Goal: Navigation & Orientation: Find specific page/section

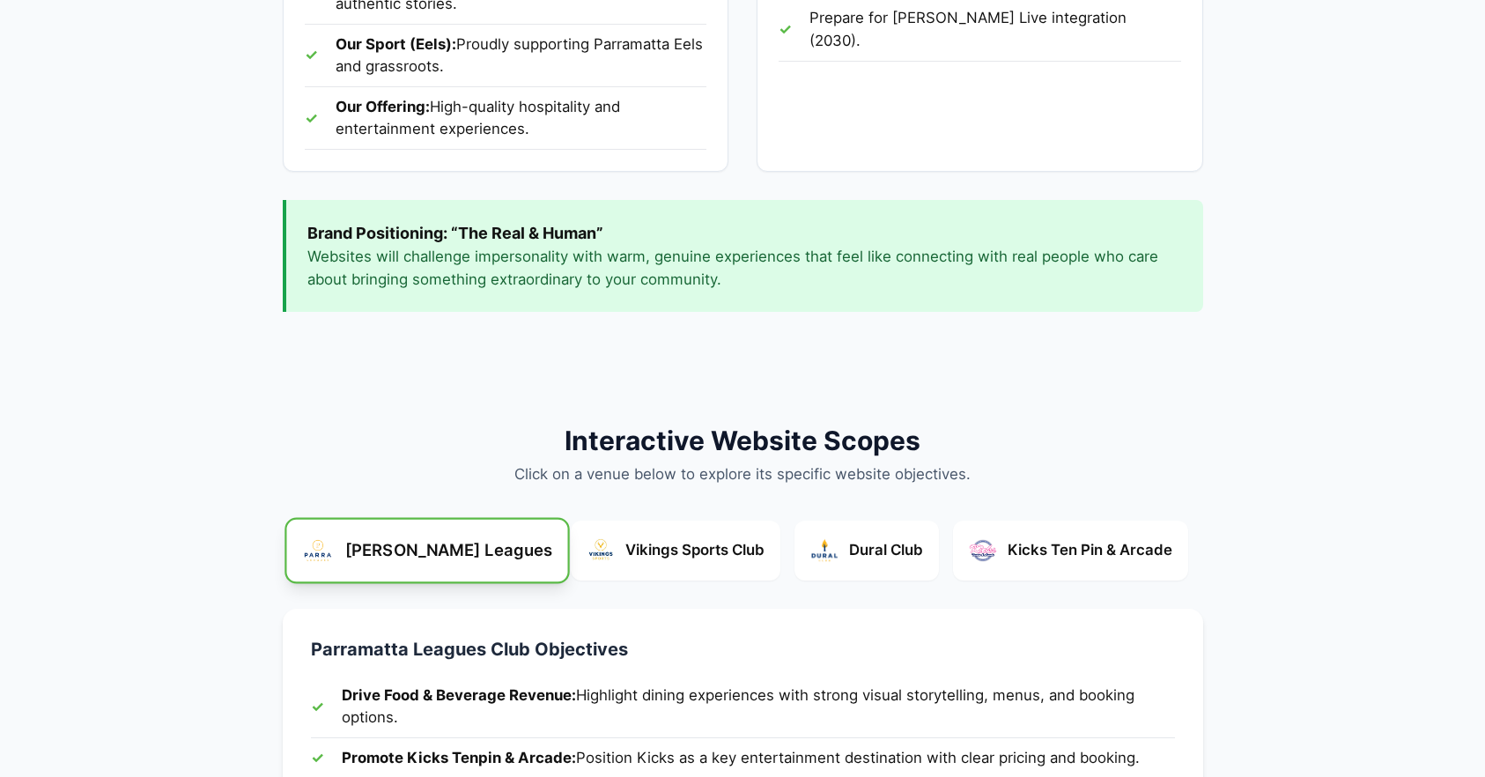
scroll to position [1723, 0]
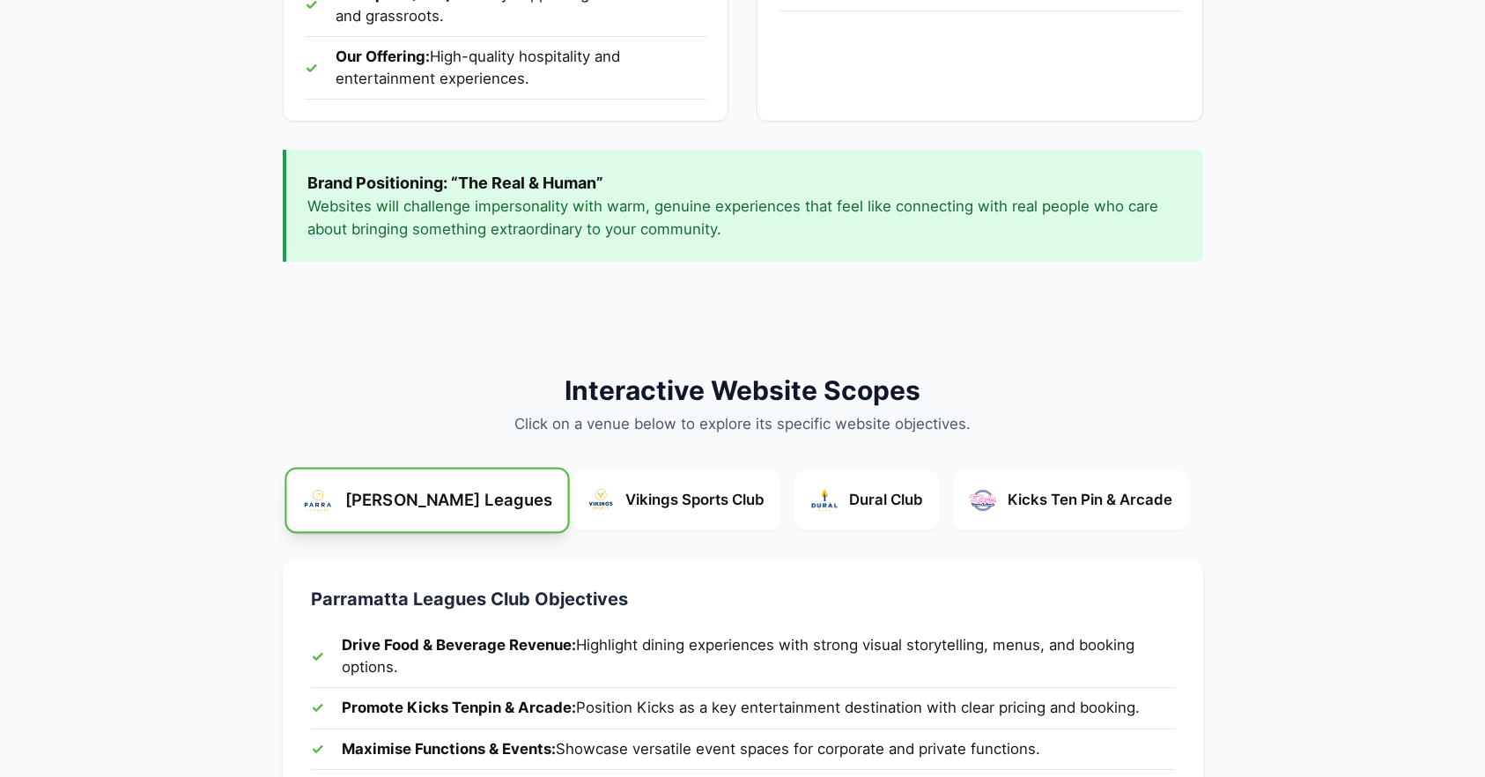
click at [690, 489] on span "Vikings Sports Club" at bounding box center [694, 500] width 139 height 22
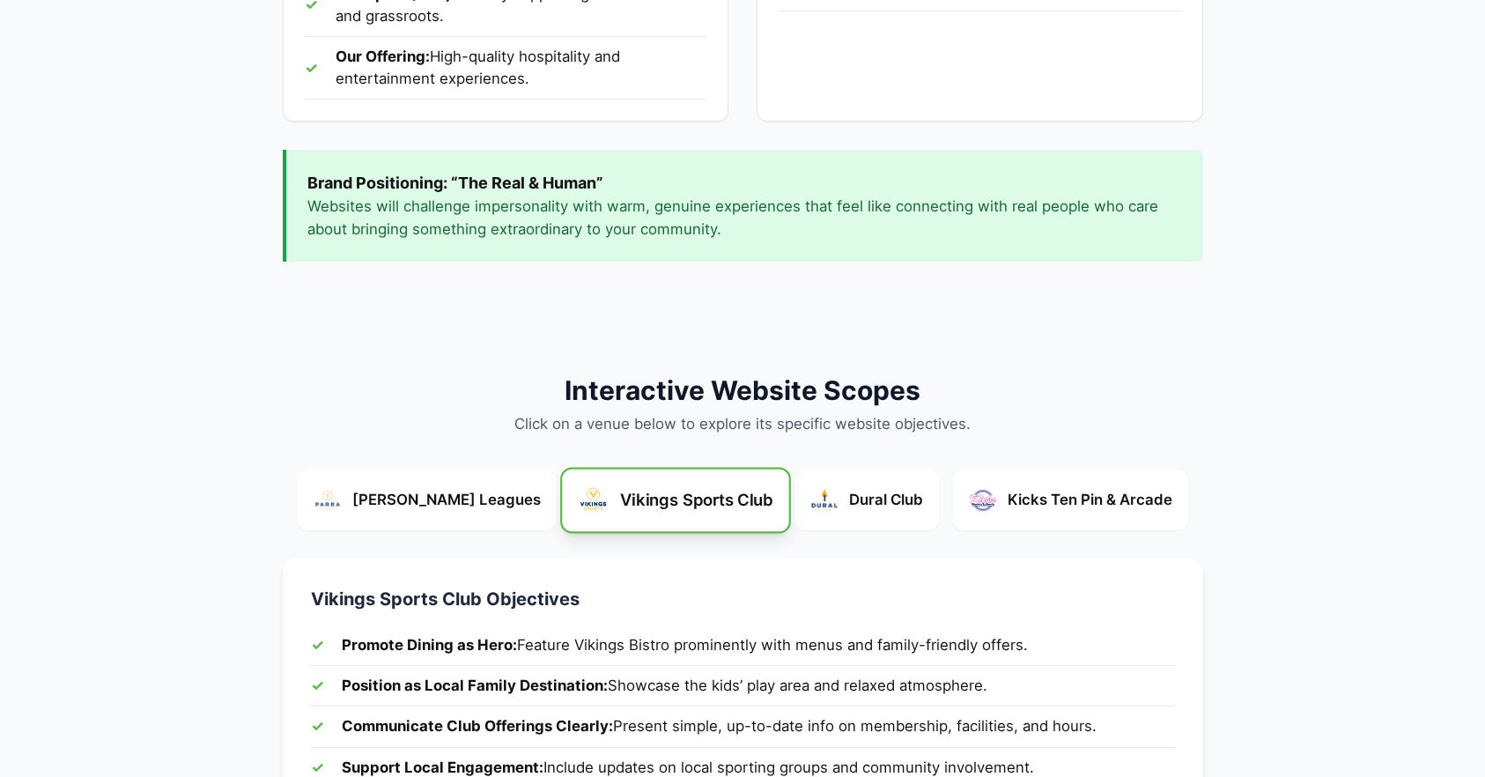
click at [799, 470] on button "Dural Club" at bounding box center [866, 500] width 144 height 60
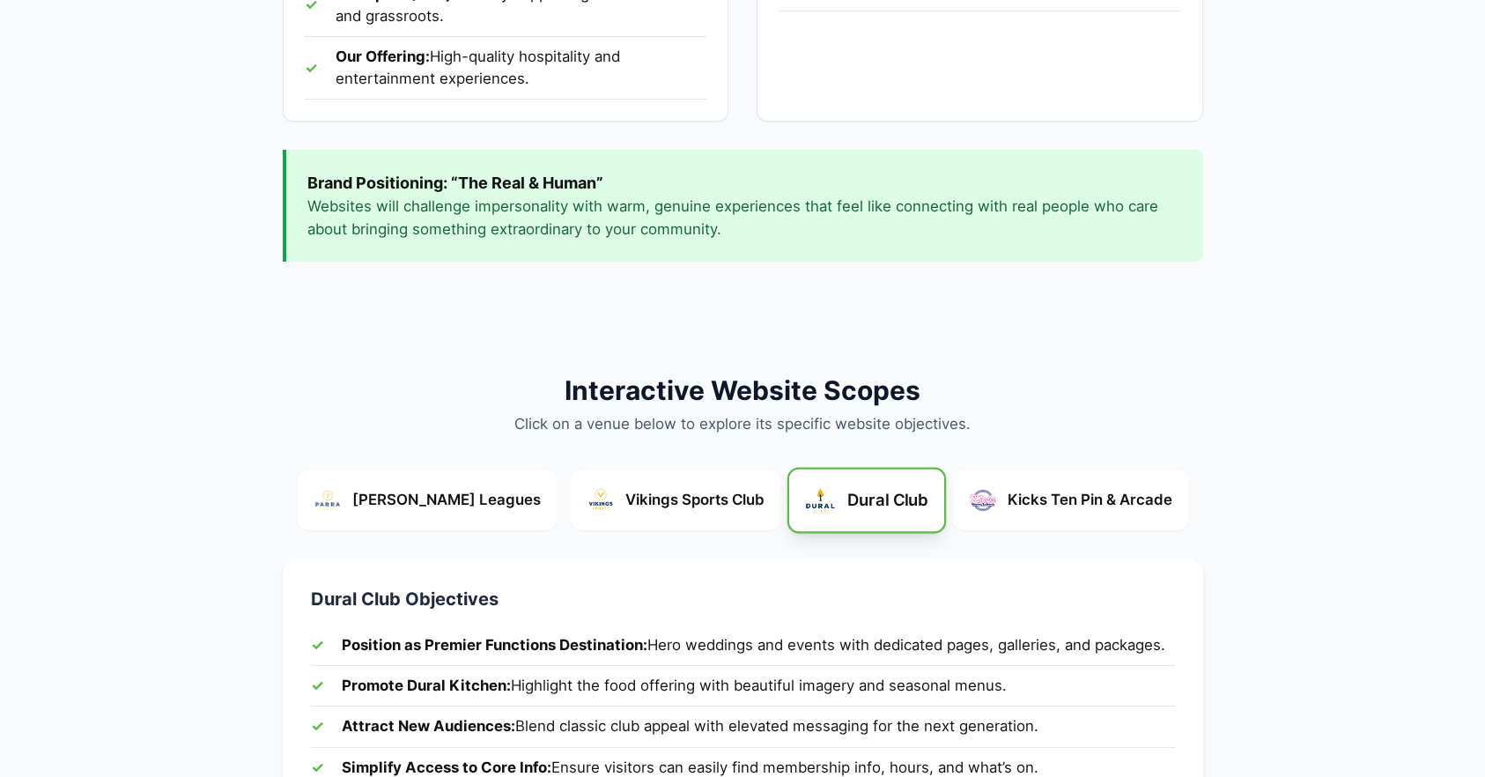
click at [1007, 489] on span "Kicks Ten Pin & Arcade" at bounding box center [1089, 500] width 165 height 22
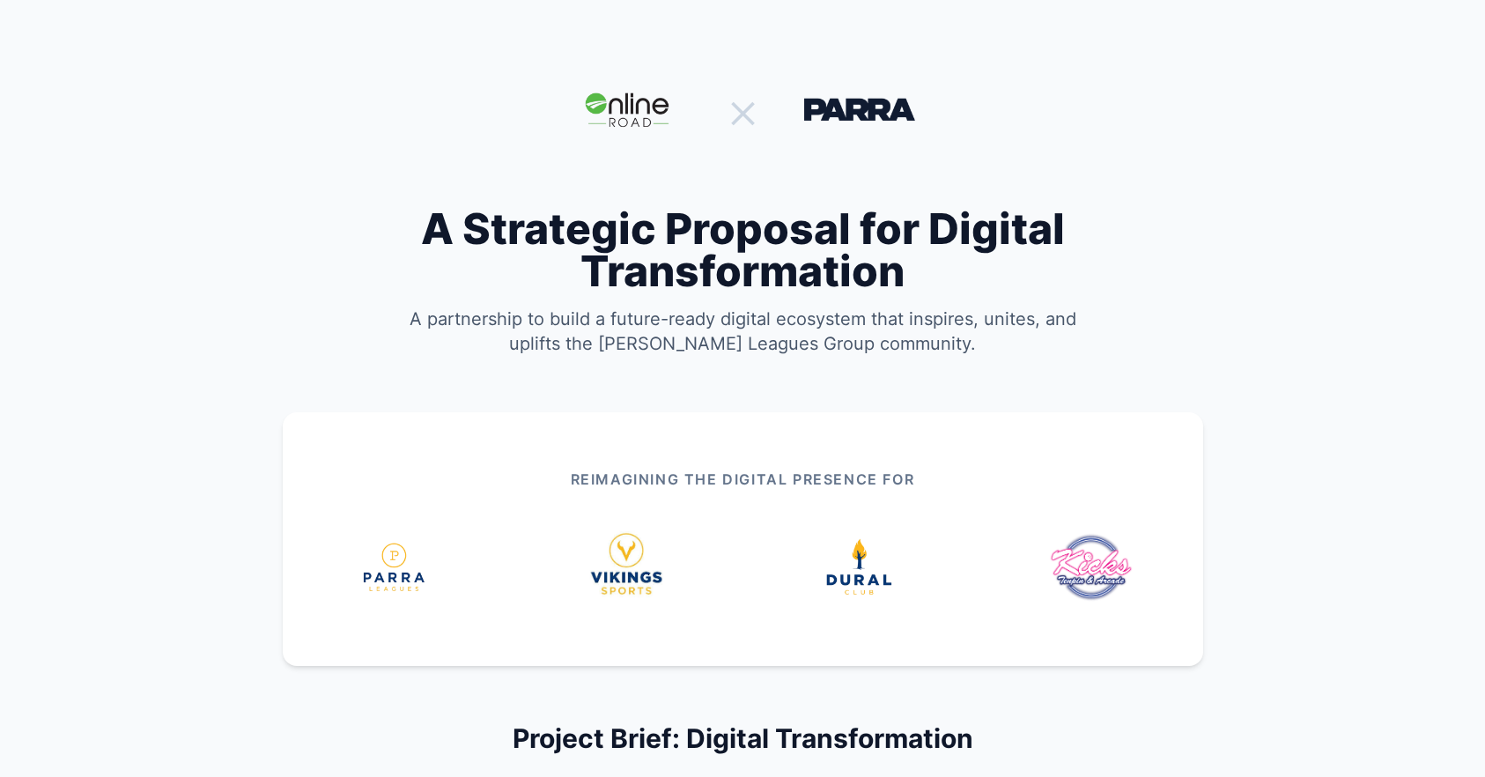
scroll to position [0, 0]
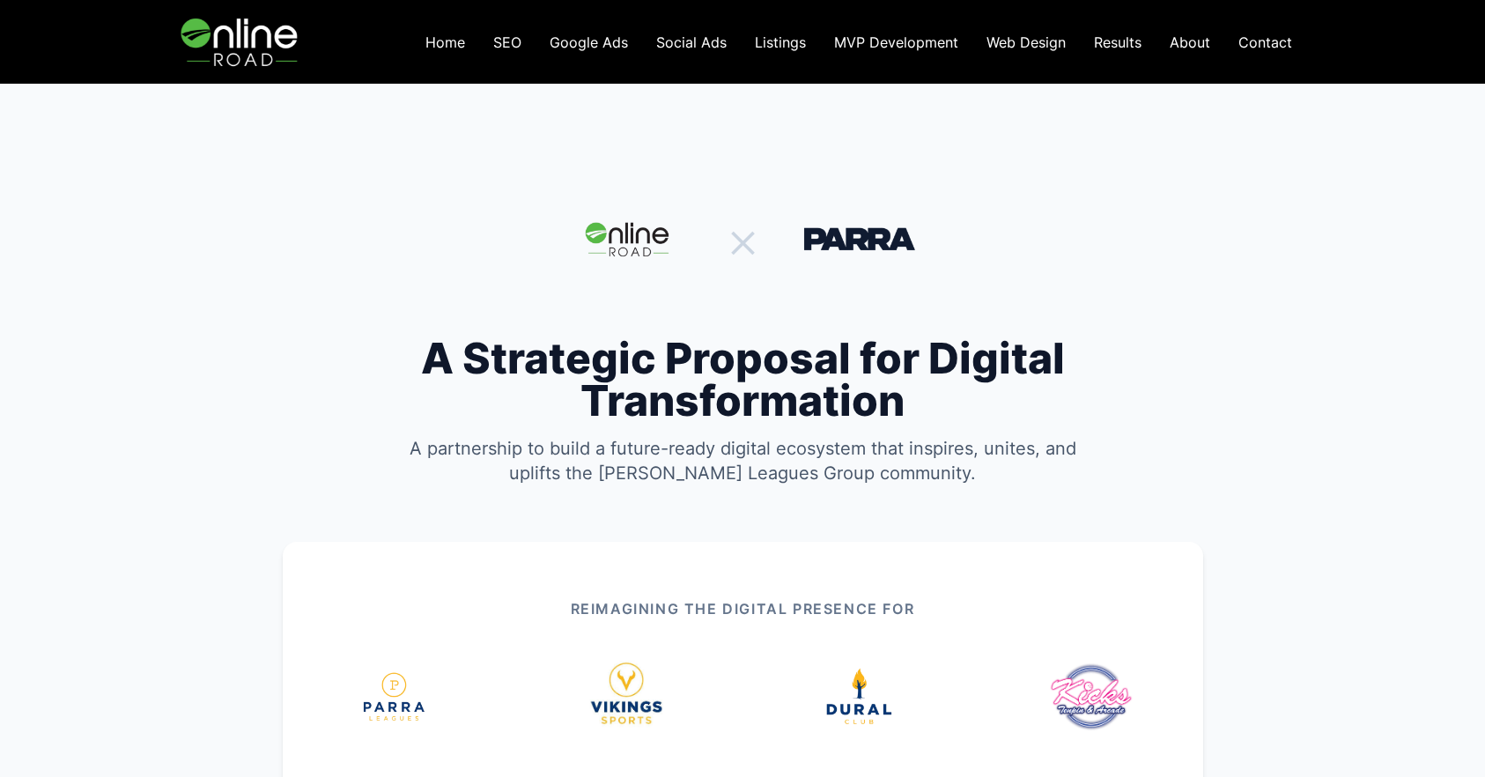
click at [455, 43] on span "Home" at bounding box center [445, 42] width 40 height 18
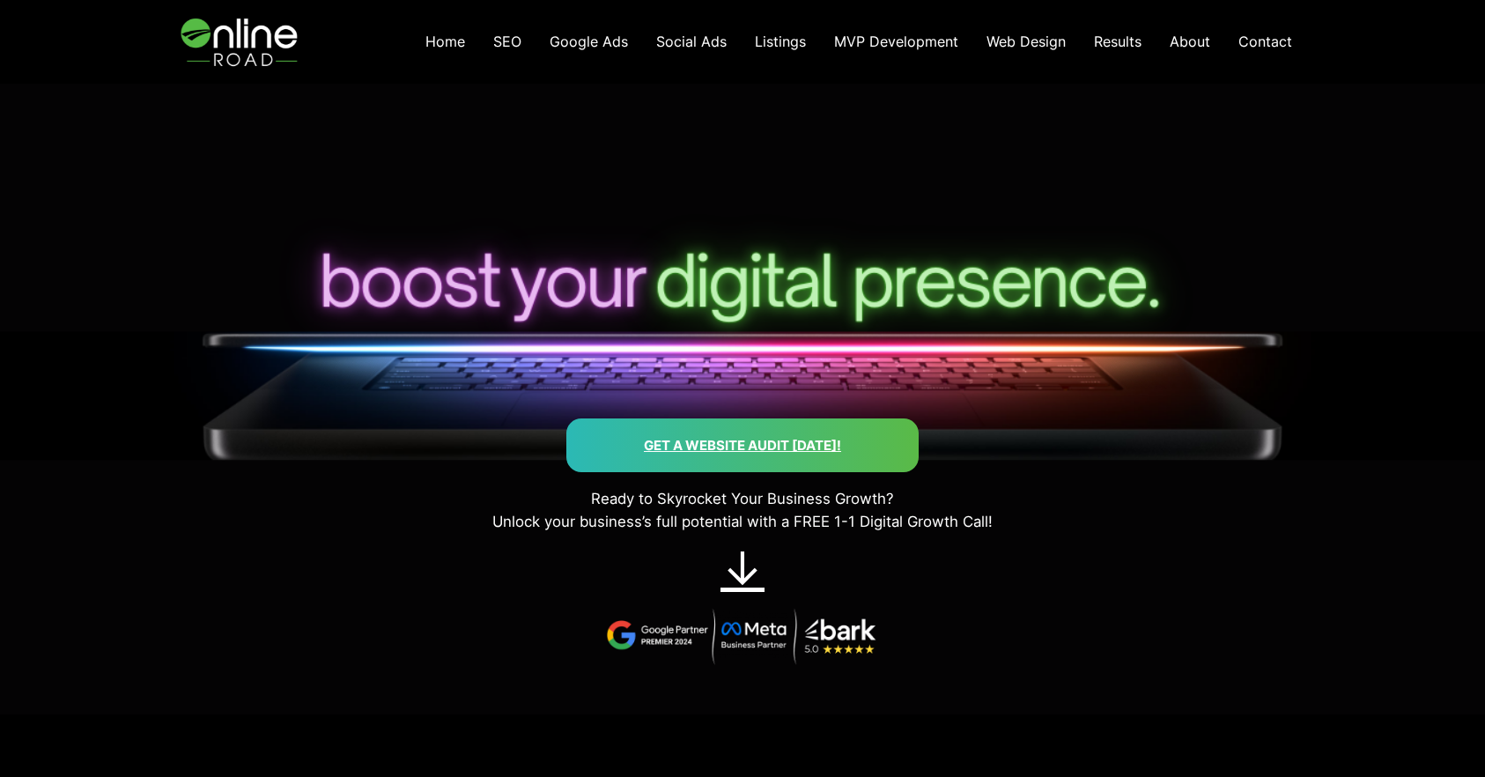
click at [919, 42] on span "MVP Development" at bounding box center [896, 42] width 124 height 18
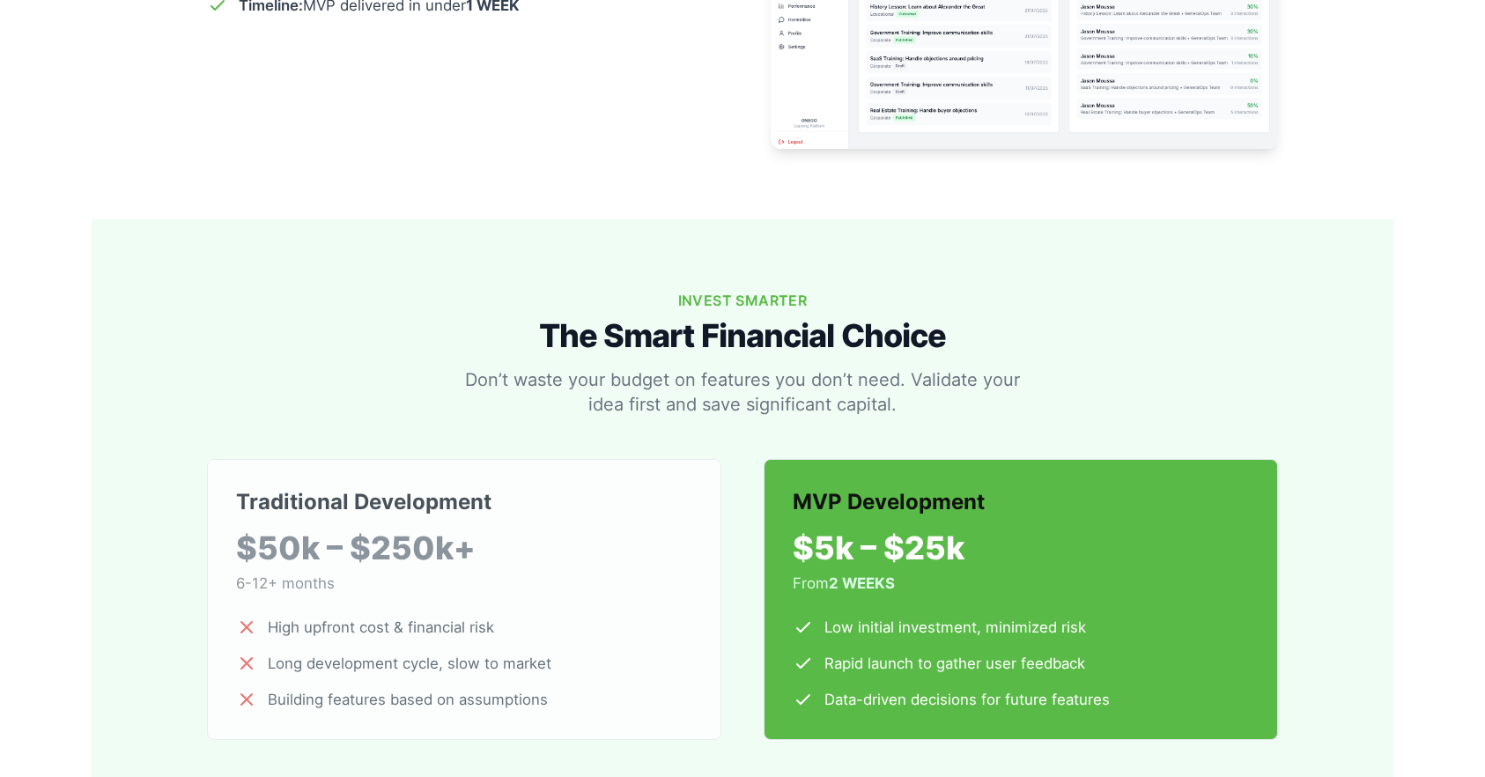
scroll to position [2582, 0]
